Goal: Information Seeking & Learning: Learn about a topic

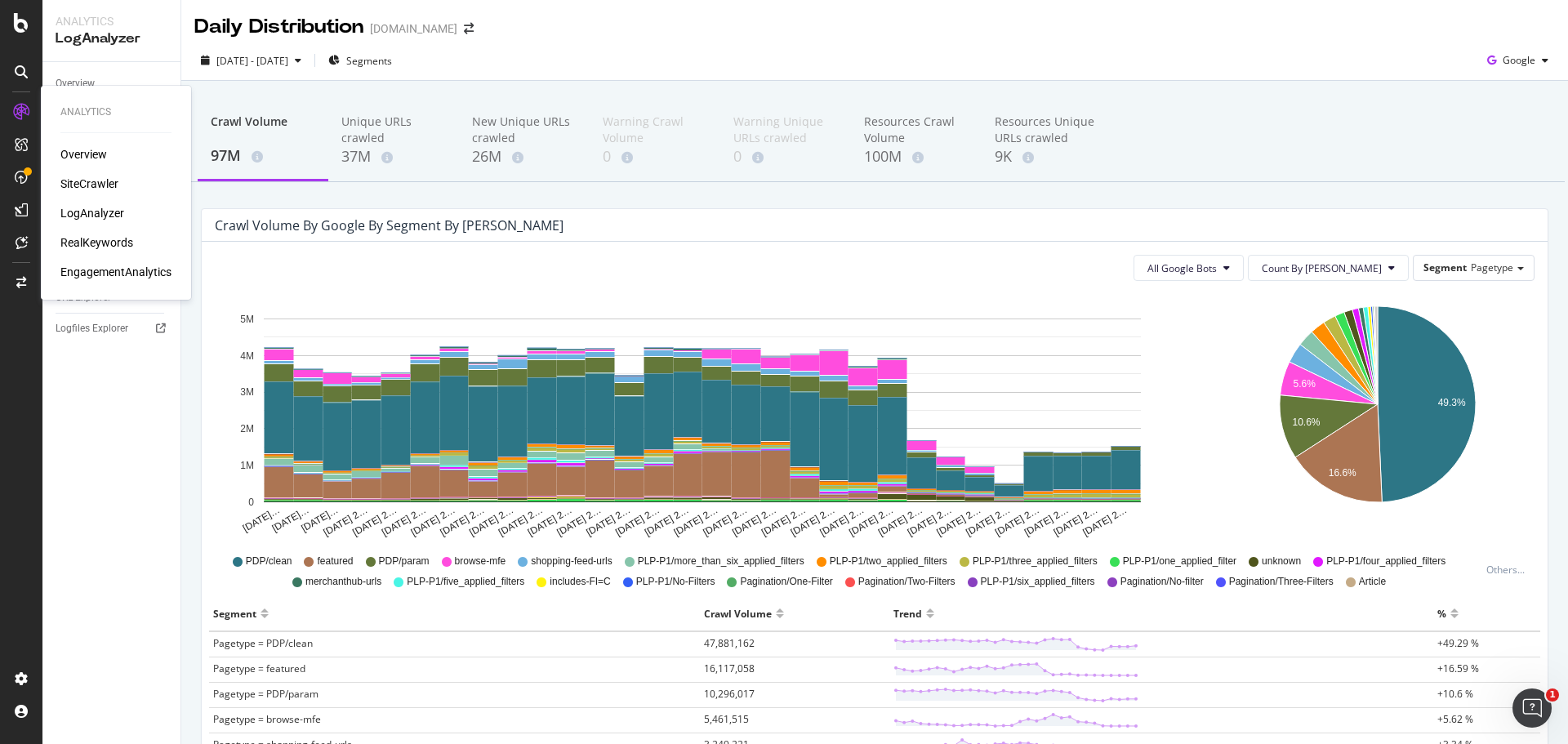
scroll to position [81, 0]
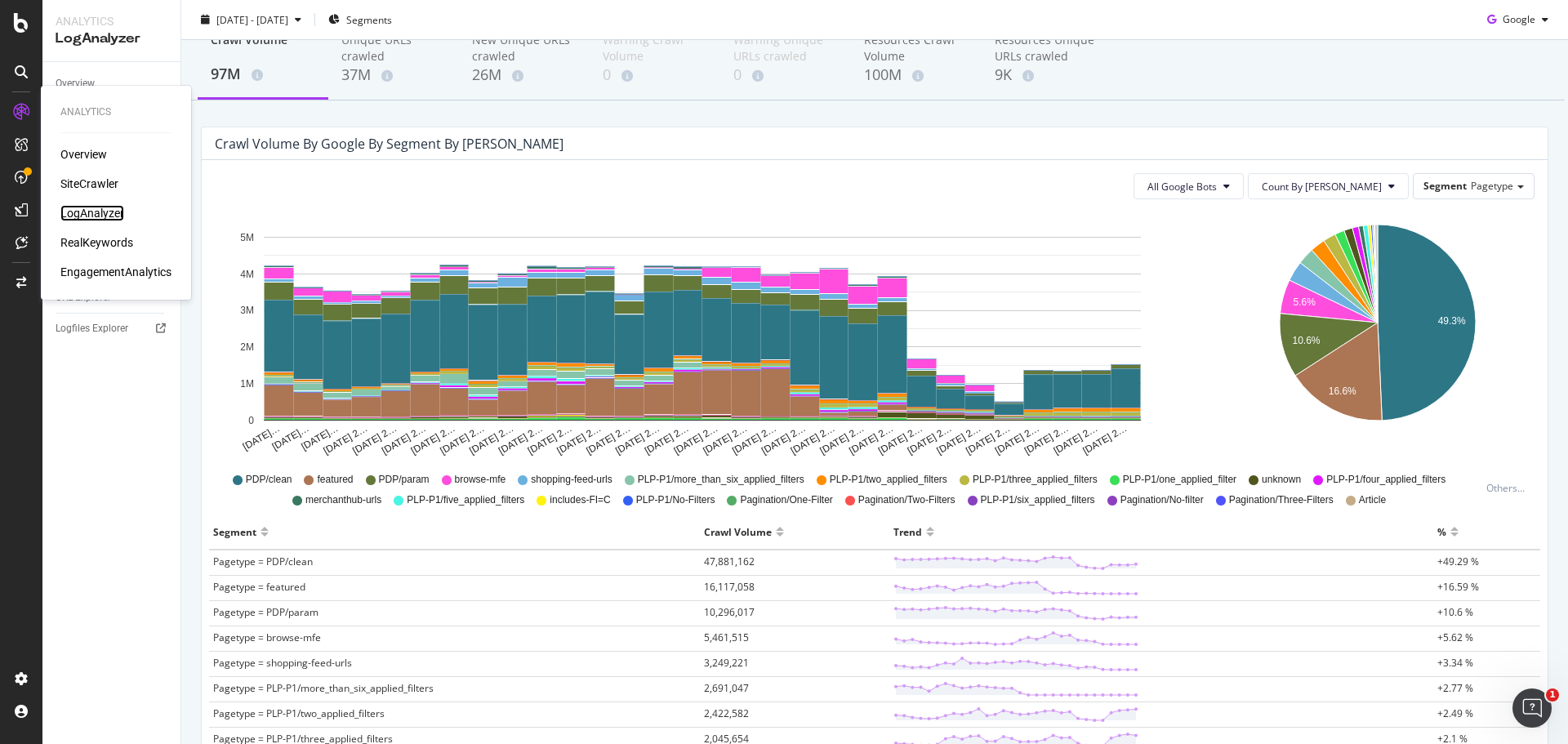
click at [93, 216] on div "LogAnalyzer" at bounding box center [92, 213] width 63 height 16
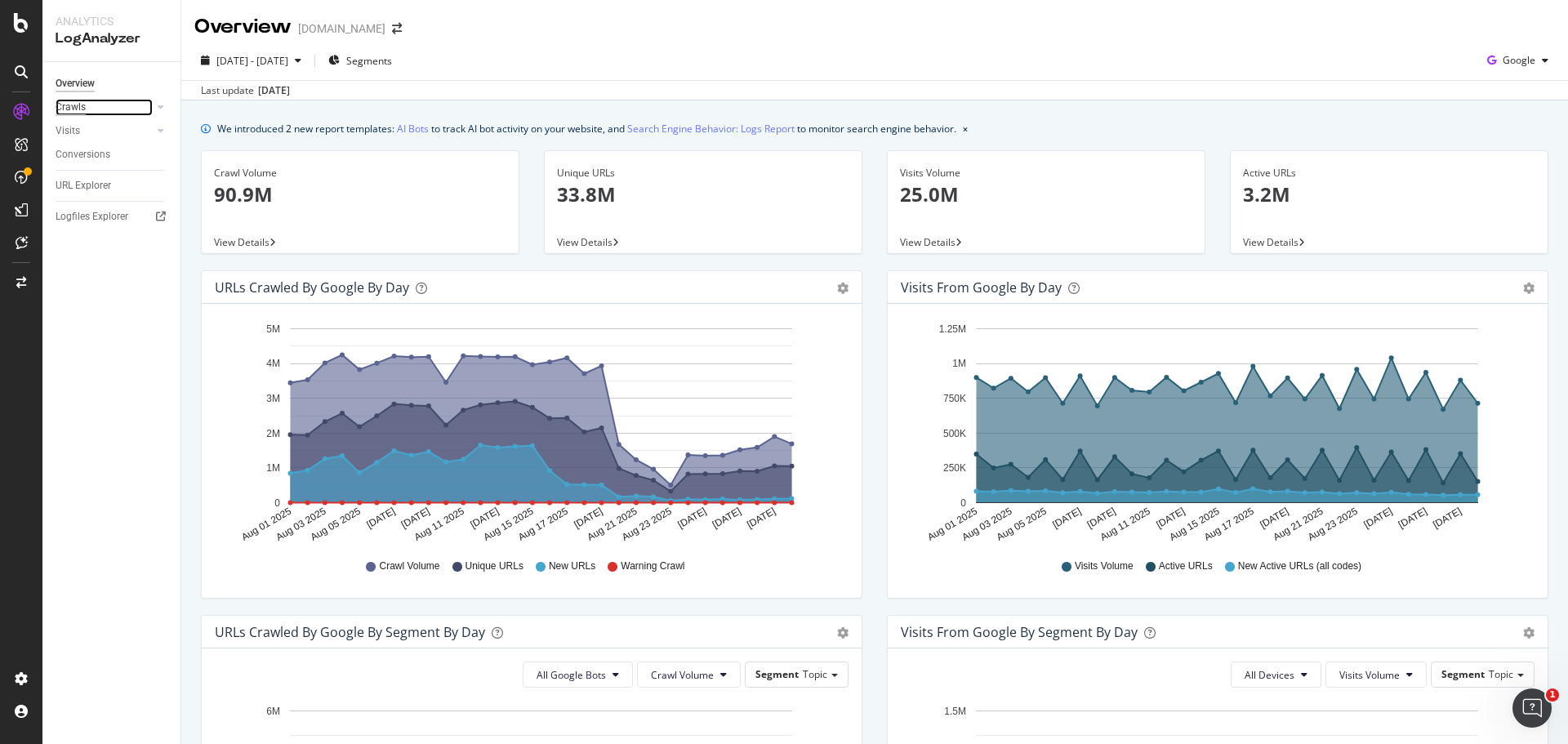
click at [63, 111] on div "Crawls" at bounding box center [71, 108] width 30 height 17
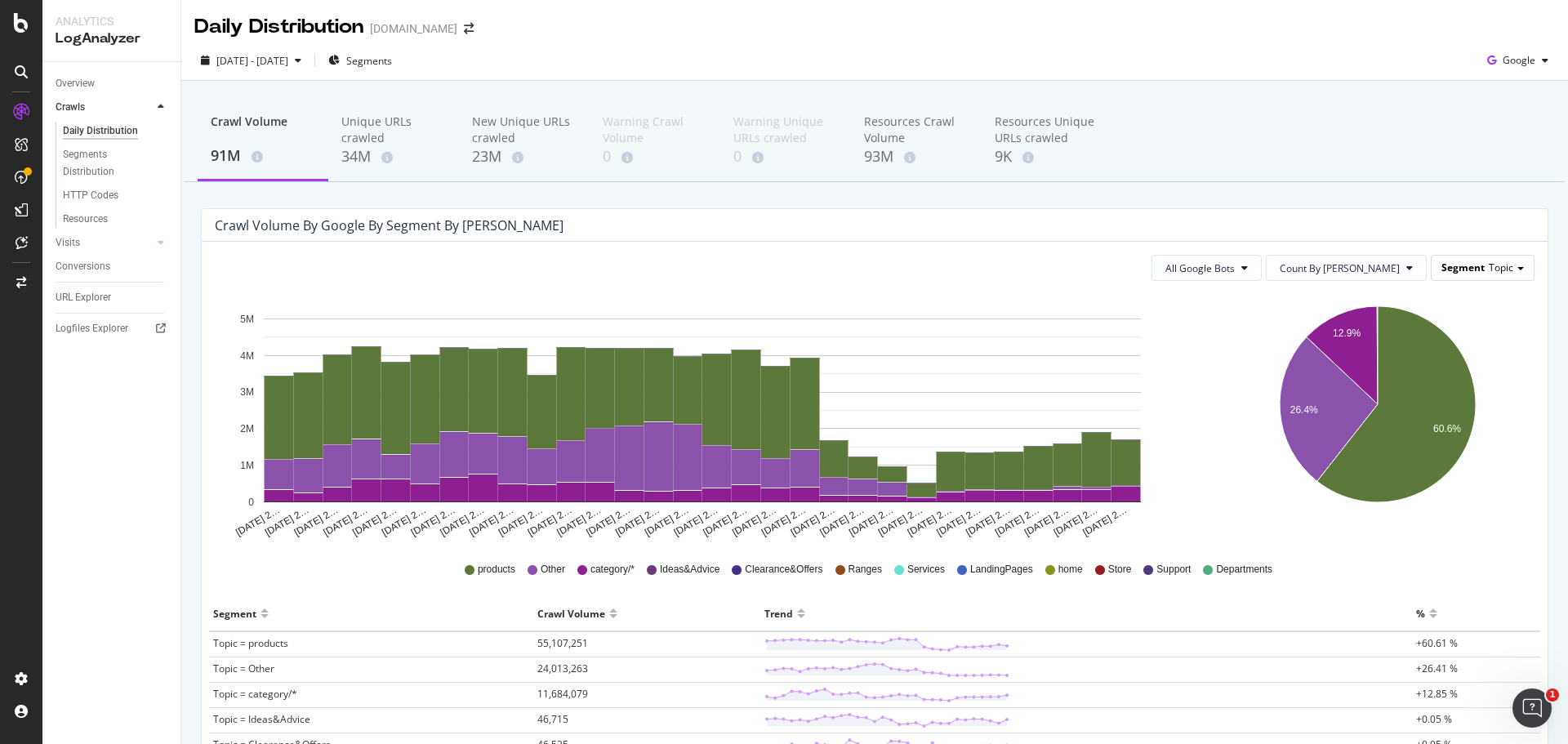
click at [1462, 278] on div "Segment Topic" at bounding box center [1483, 267] width 102 height 24
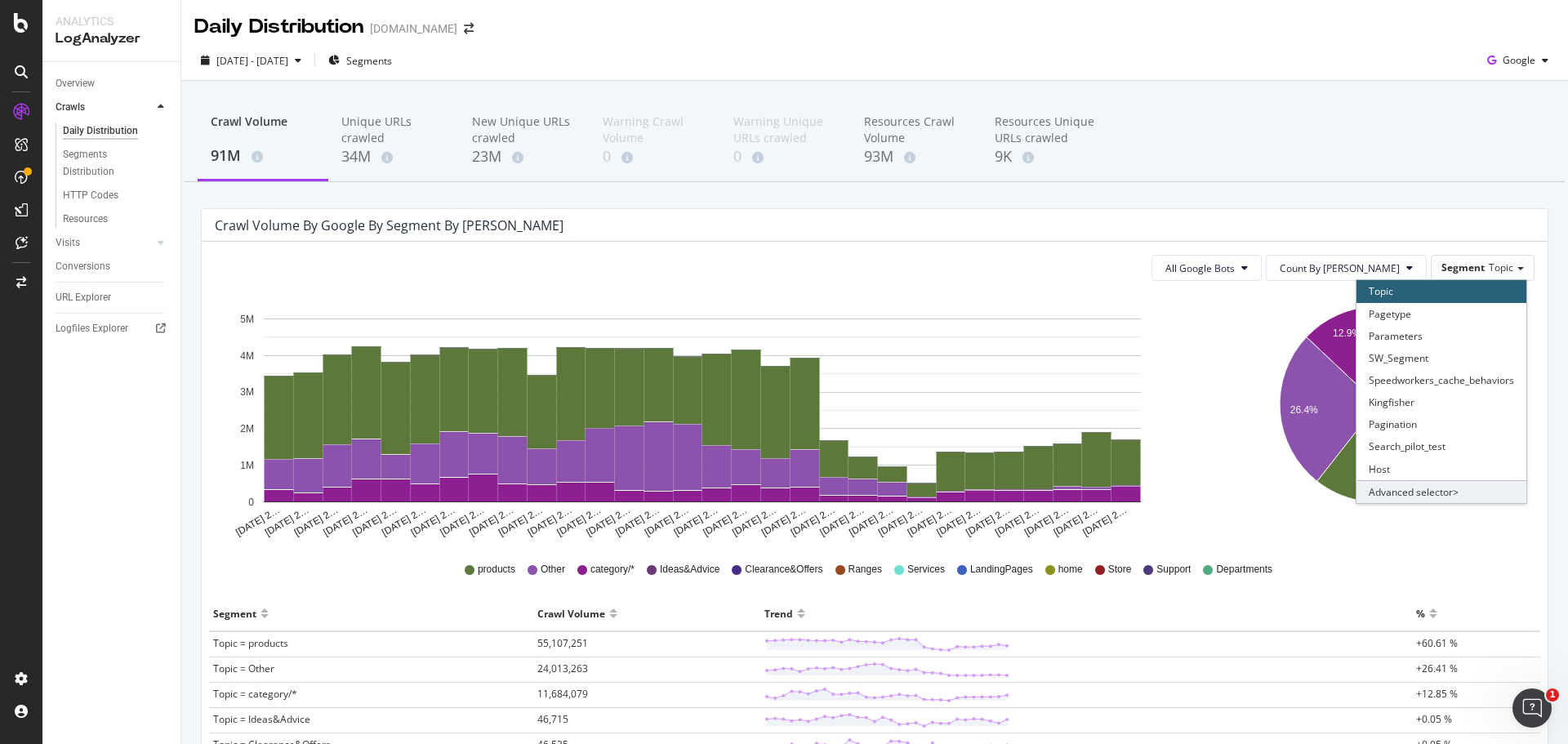
click at [1412, 494] on div "Advanced selector >" at bounding box center [1442, 492] width 170 height 23
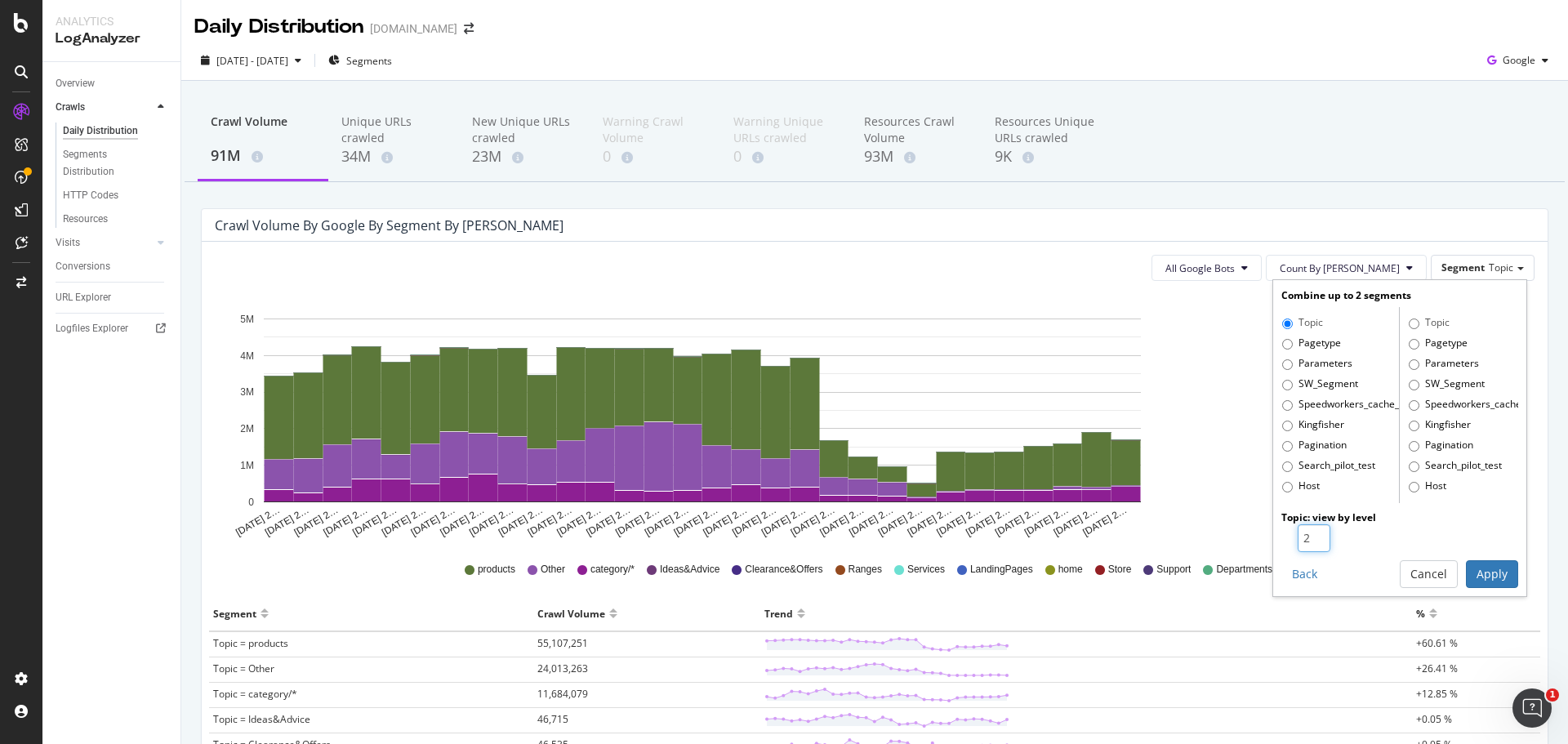
type input "2"
click at [1308, 532] on input "2" at bounding box center [1315, 538] width 33 height 27
click at [1314, 336] on label "Pagetype" at bounding box center [1312, 343] width 59 height 16
click at [1293, 338] on input "Pagetype" at bounding box center [1287, 343] width 10 height 10
radio input "true"
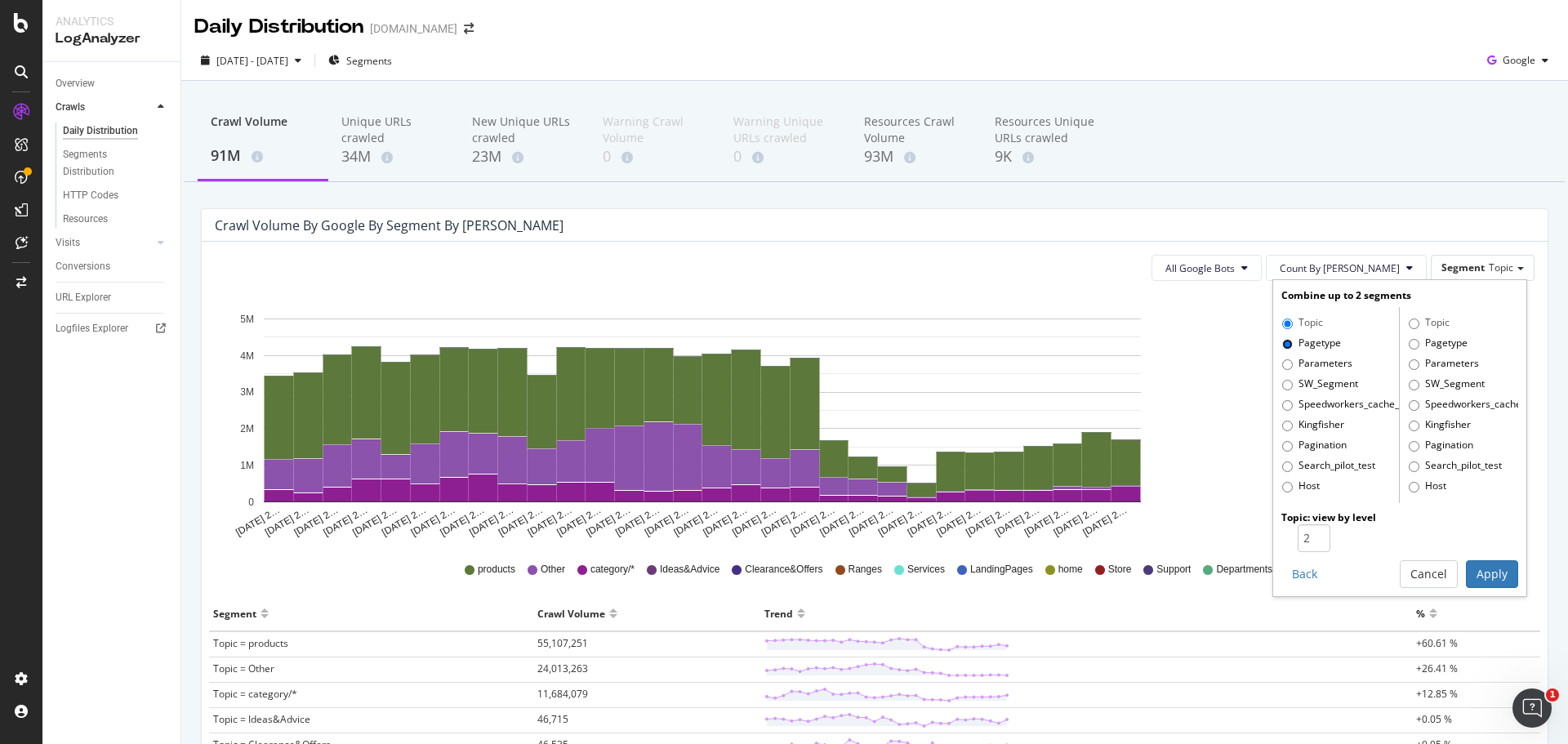
radio input "false"
click at [1496, 571] on button "Apply" at bounding box center [1491, 574] width 52 height 27
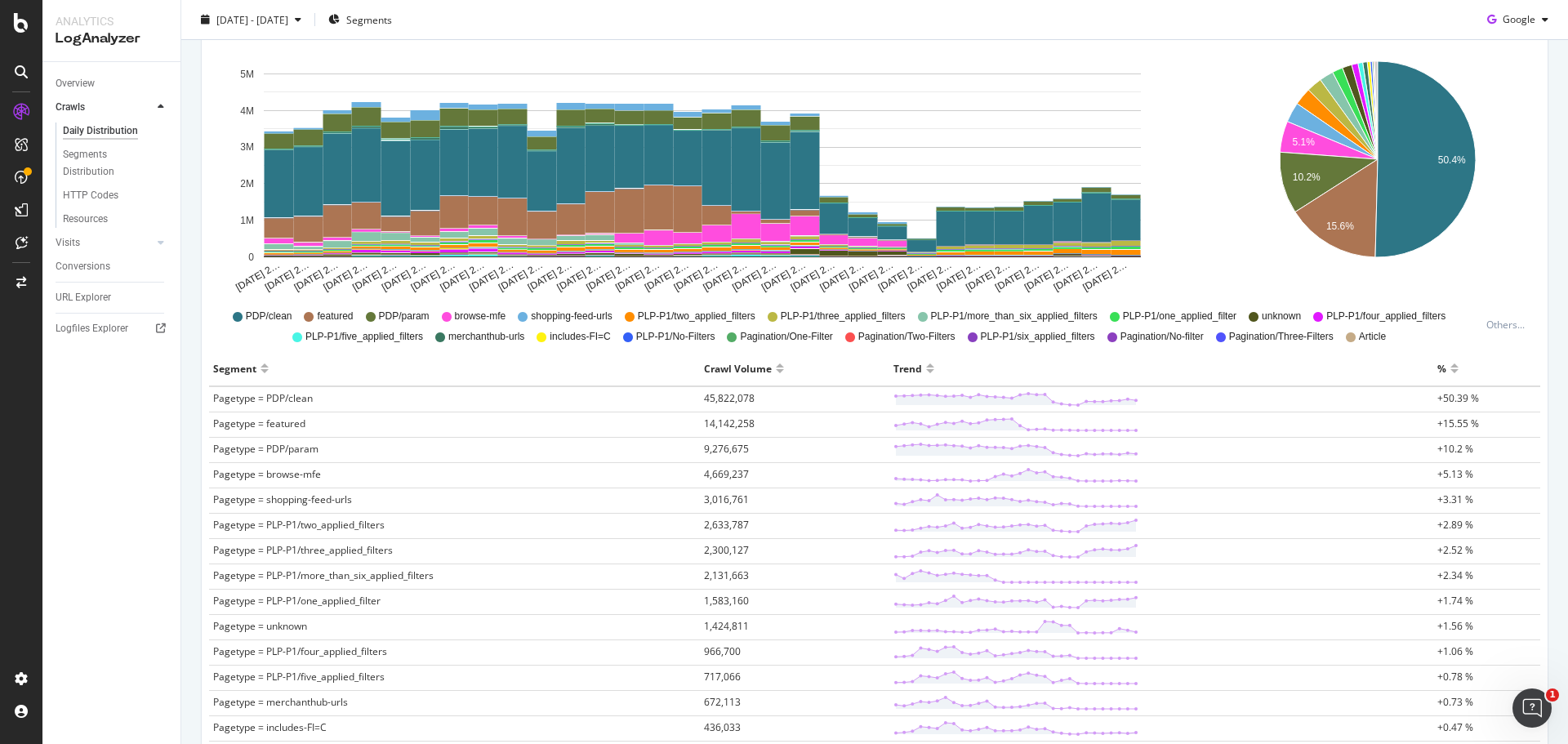
scroll to position [164, 0]
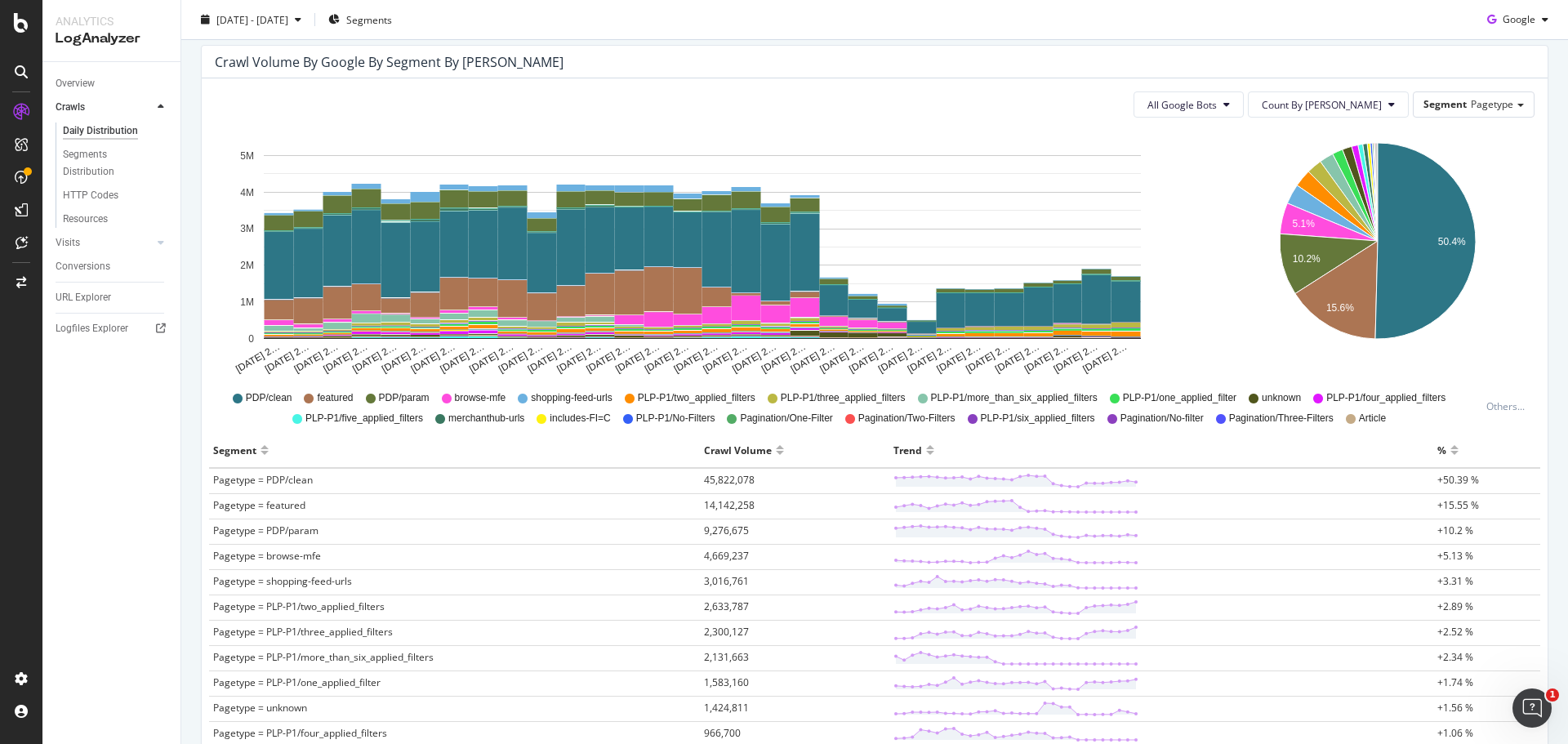
click at [1164, 287] on icon "[DATE] 2… [DATE] 2… [DATE] 2… [DATE] 2… [DATE] 2… [DATE] 2… [DATE] 2… [DATE] 2……" at bounding box center [702, 252] width 974 height 245
click at [1211, 278] on div "5.1% 10.2% 15.6% 50.4% Segment Crawl Volume Pagetype = PDP/clean 45,822,078 Pag…" at bounding box center [1380, 252] width 337 height 245
click at [1196, 281] on div "[DATE] 2… [DATE] 2… [DATE] 2… [DATE] 2… [DATE] 2… [DATE] 2… [DATE] 2… [DATE] 2……" at bounding box center [706, 252] width 1009 height 245
